Goal: Task Accomplishment & Management: Use online tool/utility

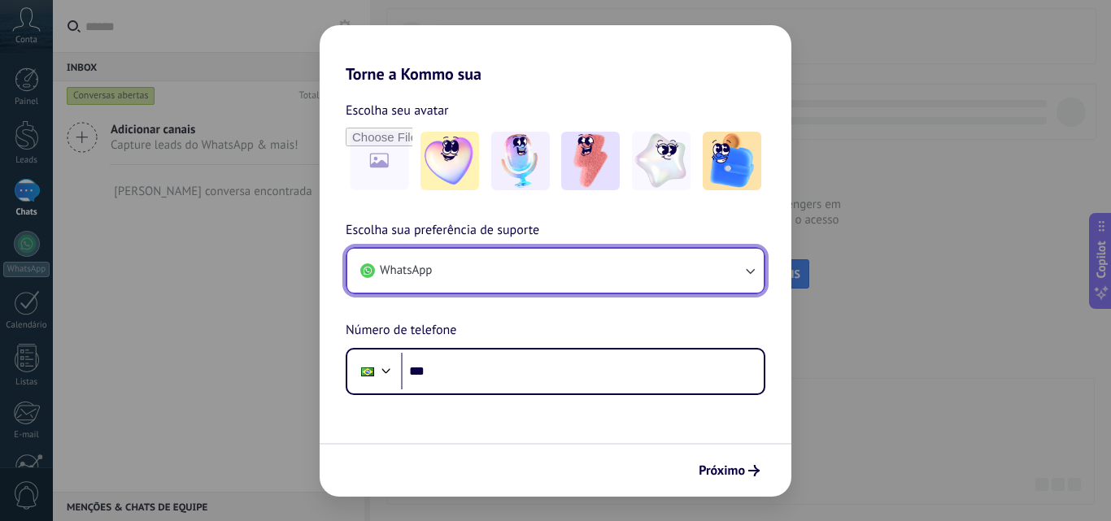
click at [501, 269] on button "WhatsApp" at bounding box center [555, 271] width 416 height 44
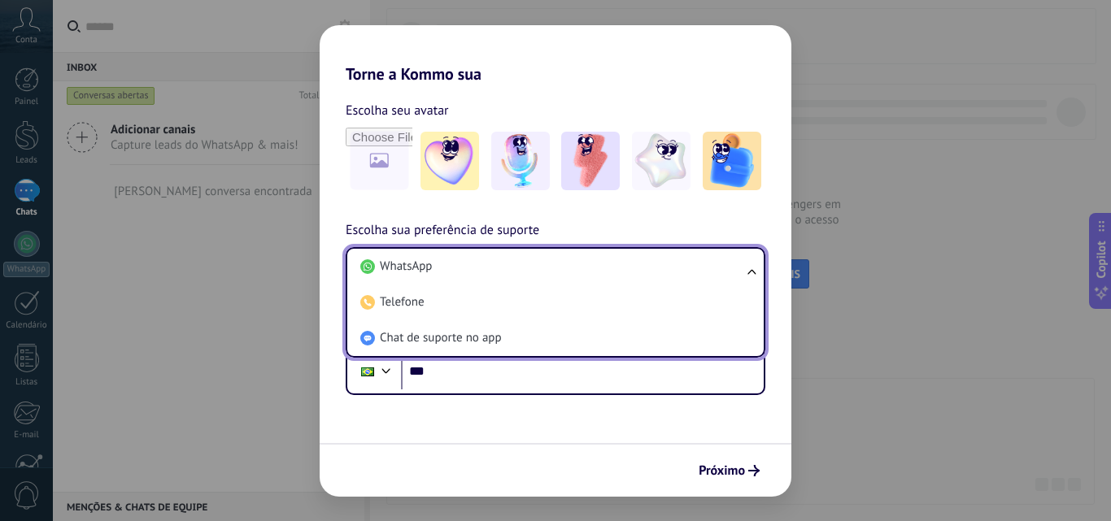
click at [501, 269] on li "WhatsApp" at bounding box center [552, 267] width 397 height 36
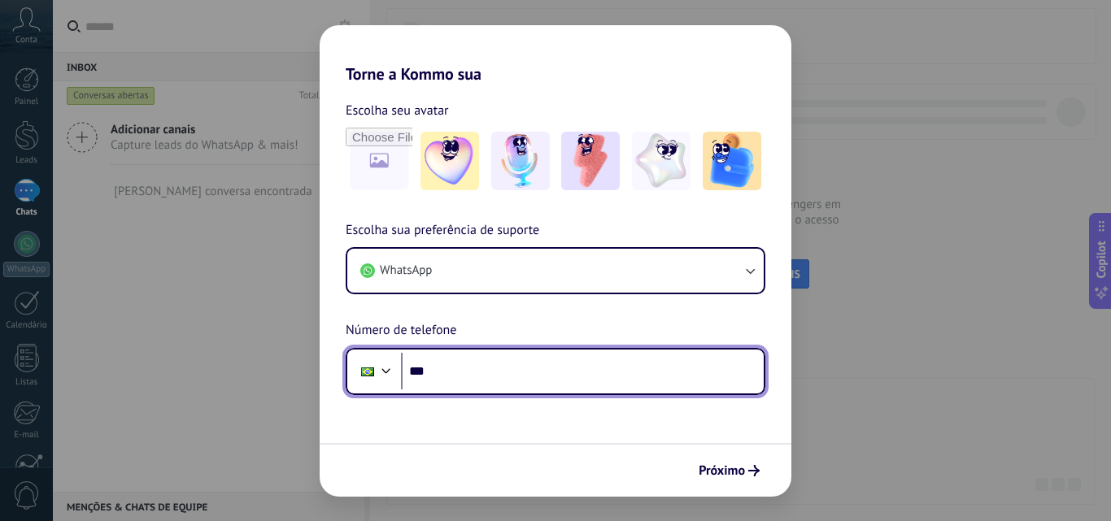
click at [467, 383] on input "***" at bounding box center [582, 371] width 363 height 37
type input "**********"
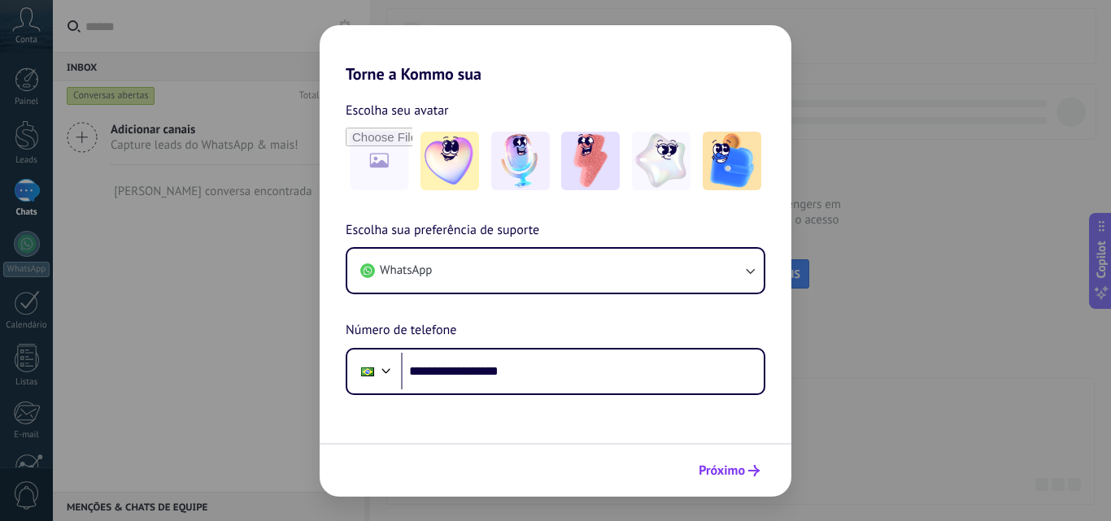
click at [714, 472] on span "Próximo" at bounding box center [721, 470] width 46 height 11
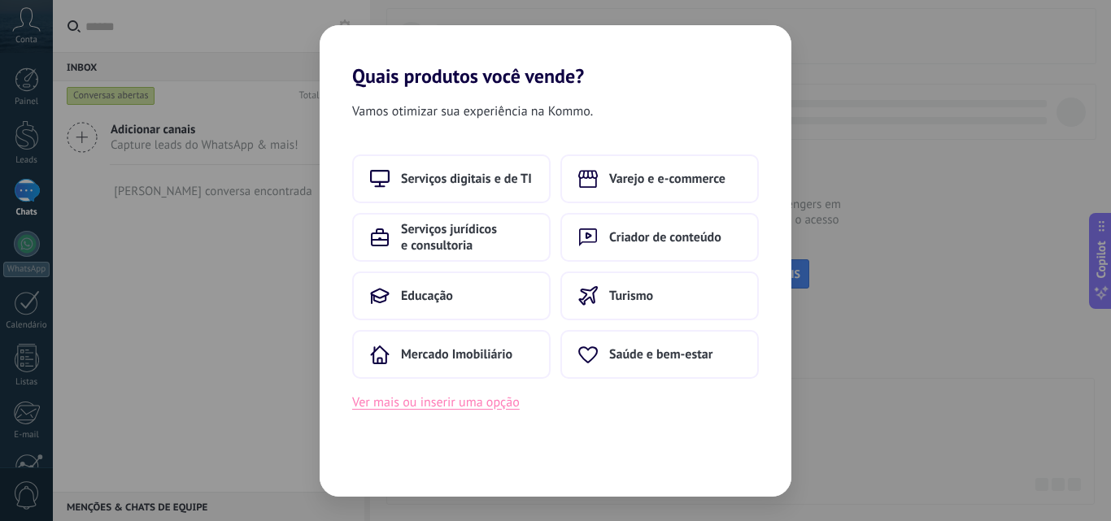
click at [489, 403] on button "Ver mais ou inserir uma opção" at bounding box center [435, 402] width 167 height 21
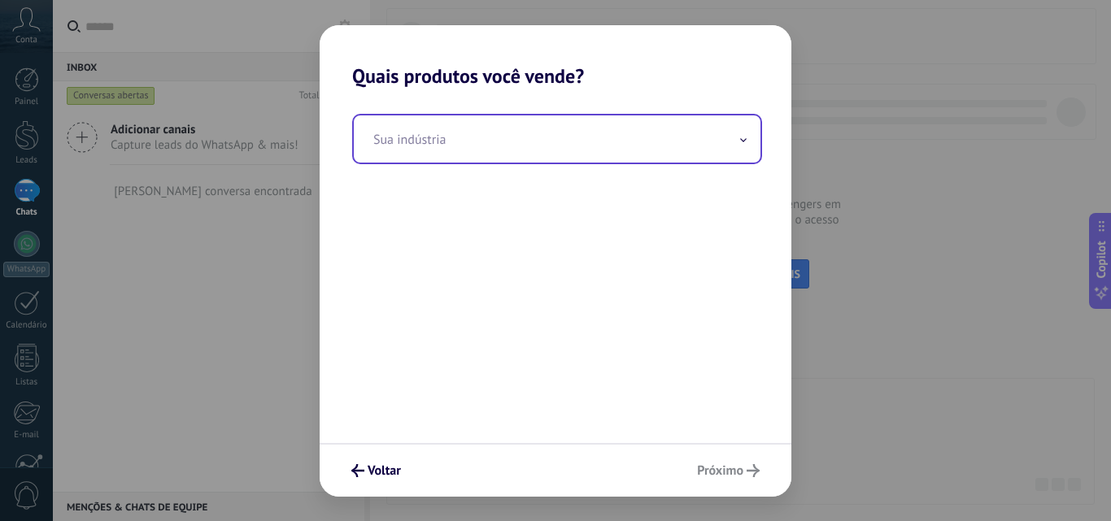
click at [485, 132] on input "text" at bounding box center [557, 138] width 407 height 47
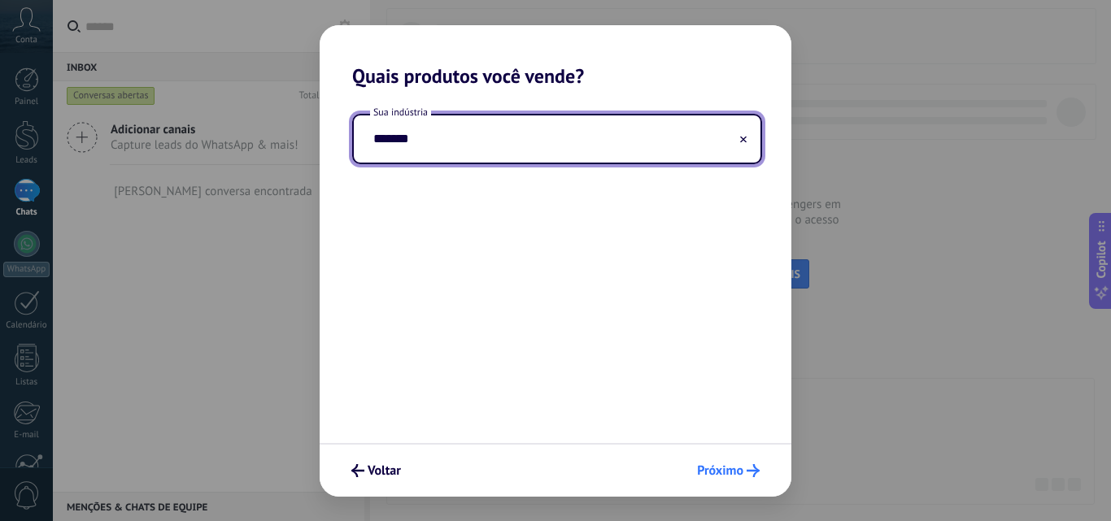
type input "*******"
click at [726, 476] on span "Próximo" at bounding box center [720, 470] width 46 height 11
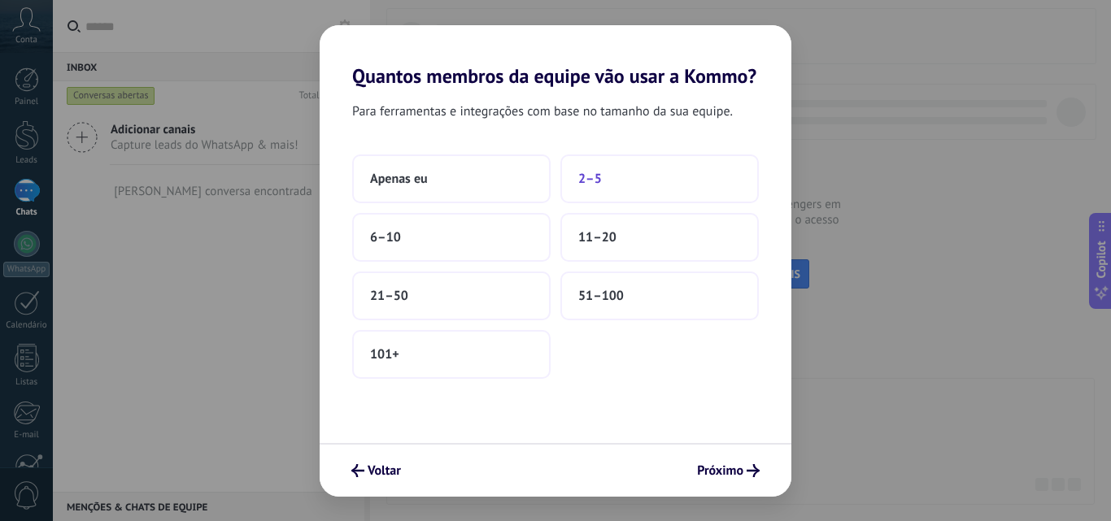
click at [618, 169] on button "2–5" at bounding box center [659, 178] width 198 height 49
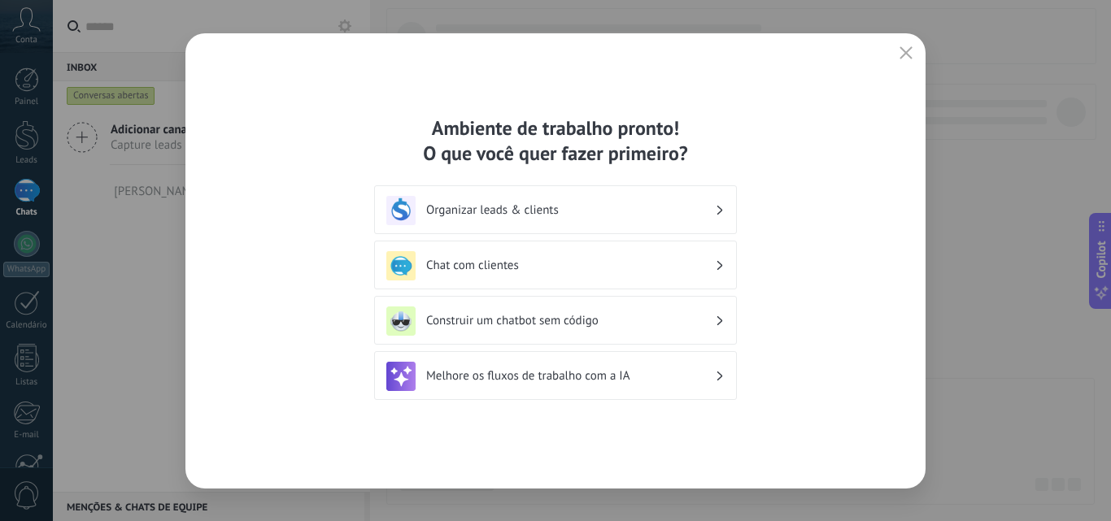
click at [659, 329] on div "Construir um chatbot sem código" at bounding box center [555, 321] width 338 height 29
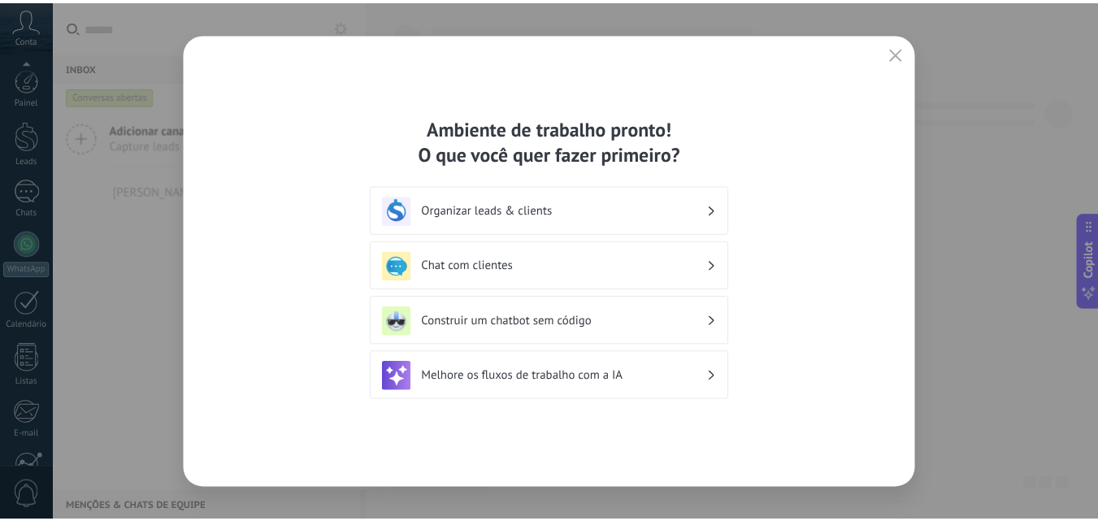
scroll to position [155, 0]
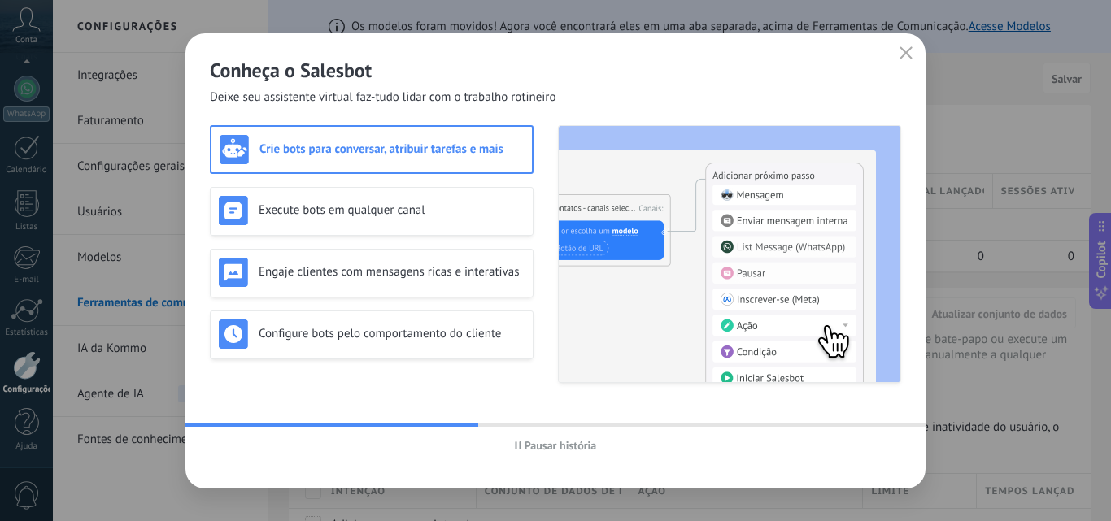
click at [579, 441] on span "Pausar história" at bounding box center [560, 445] width 72 height 11
click at [579, 441] on span "Iniciar história" at bounding box center [560, 445] width 70 height 11
click at [579, 441] on span "Pausar história" at bounding box center [560, 445] width 72 height 11
click at [572, 441] on span "Iniciar história" at bounding box center [560, 445] width 70 height 11
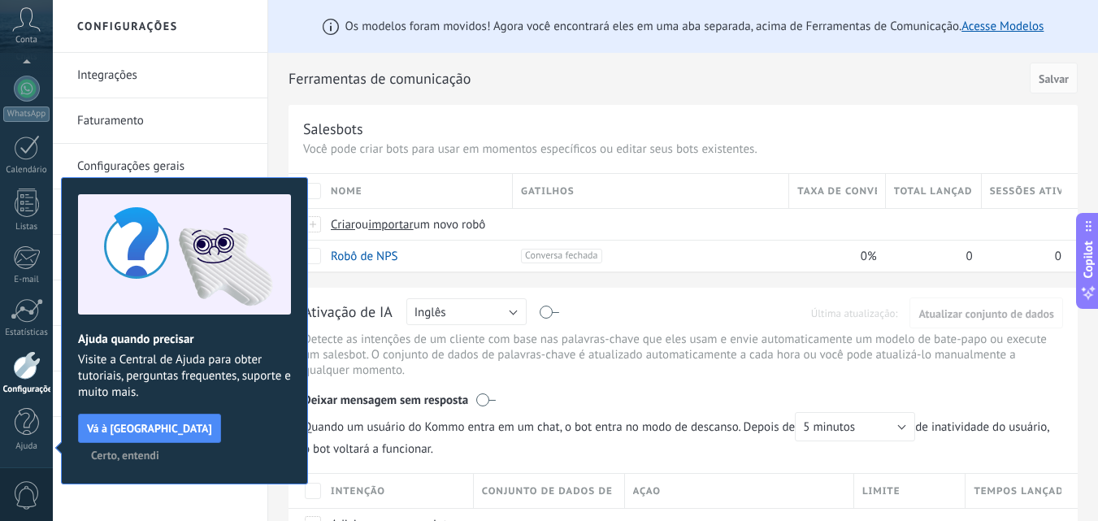
click at [159, 450] on span "Certo, entendi" at bounding box center [125, 455] width 68 height 11
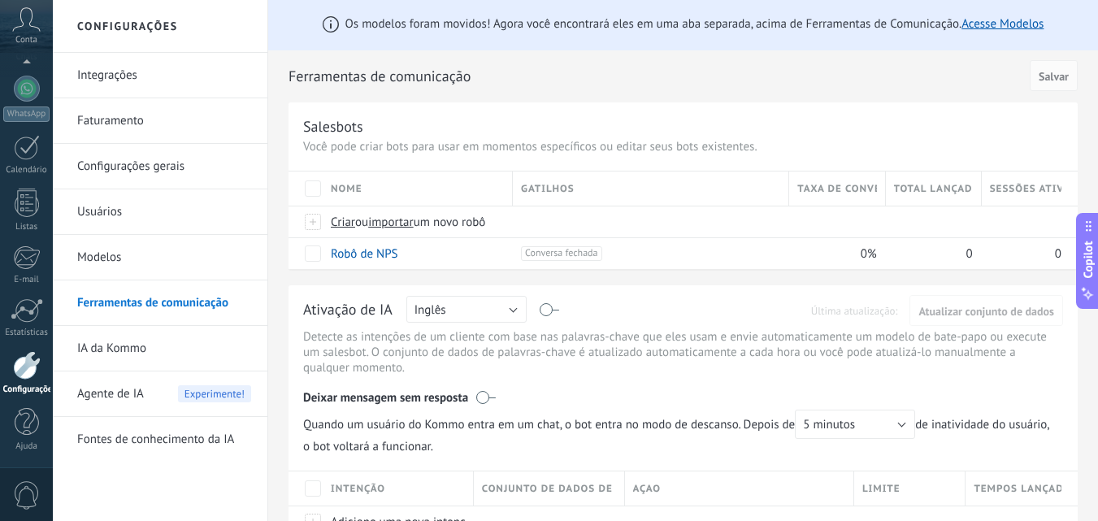
scroll to position [0, 0]
